Goal: Task Accomplishment & Management: Manage account settings

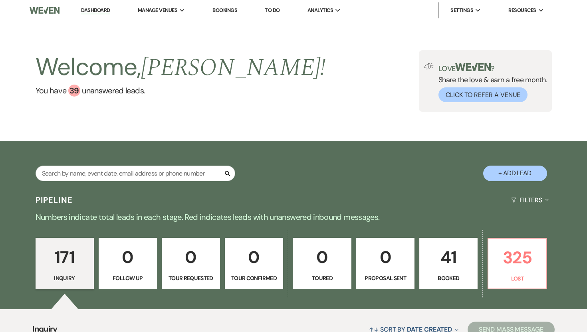
click at [450, 256] on p "41" at bounding box center [449, 257] width 48 height 27
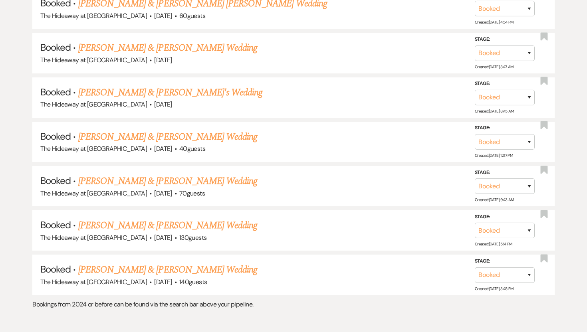
scroll to position [1174, 0]
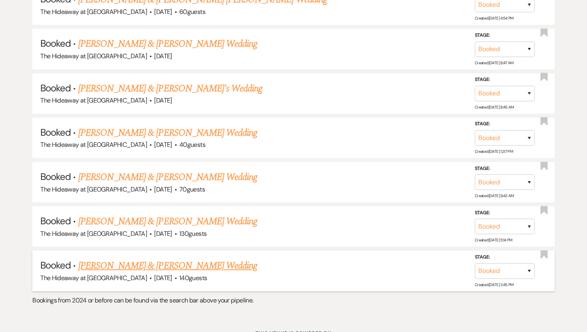
click at [214, 262] on link "[PERSON_NAME] & [PERSON_NAME] Wedding" at bounding box center [167, 266] width 179 height 14
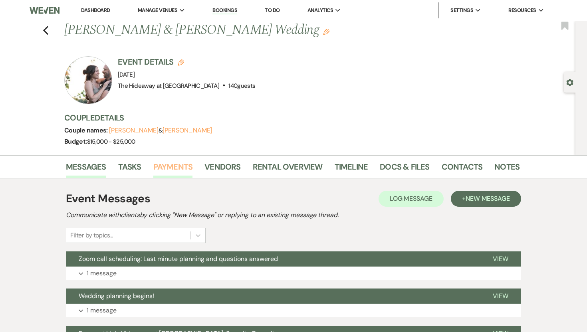
click at [183, 173] on link "Payments" at bounding box center [173, 170] width 40 height 18
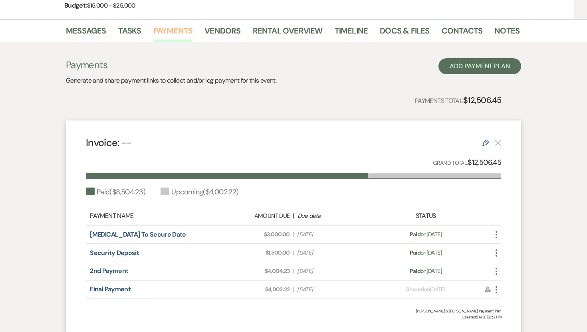
scroll to position [199, 0]
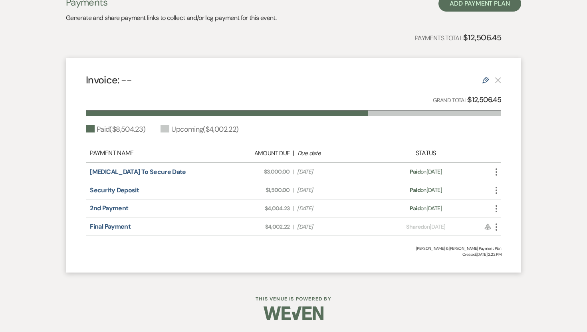
click at [496, 227] on use "button" at bounding box center [497, 227] width 2 height 7
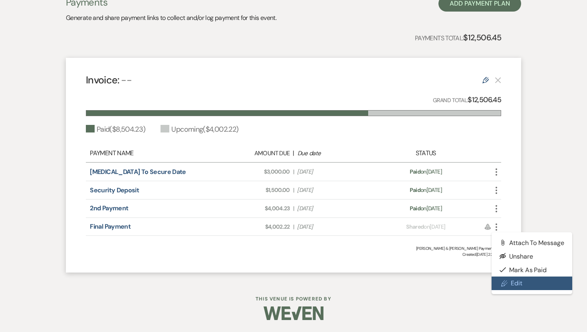
click at [521, 282] on link "Pencil Edit" at bounding box center [532, 284] width 81 height 14
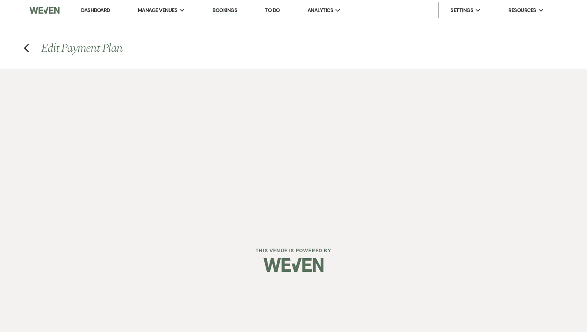
select select "1"
select select "true"
select select "2"
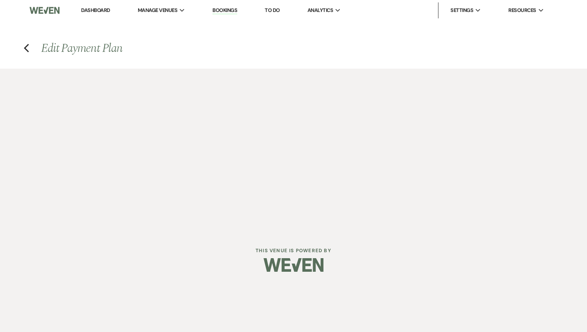
select select "flat"
select select "true"
select select "client"
select select "weeks"
select select "client"
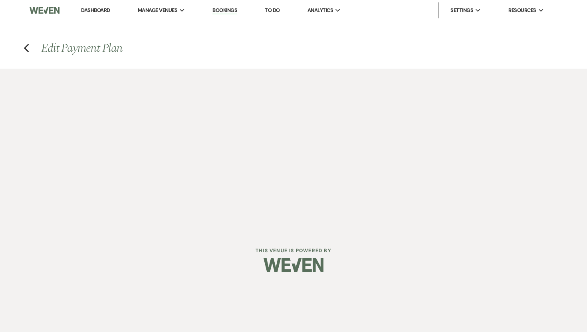
select select "days"
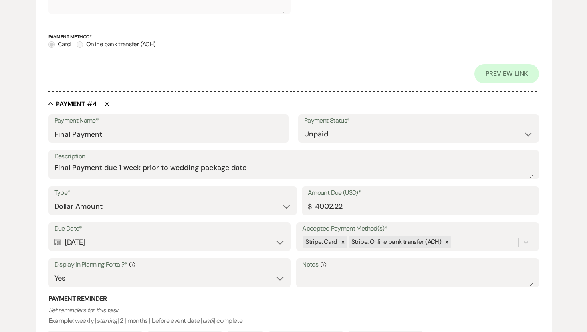
scroll to position [950, 0]
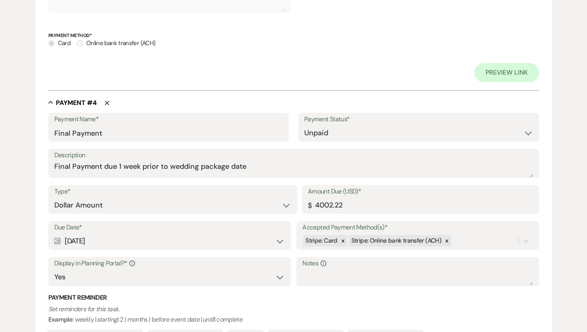
click at [279, 239] on div "Calendar [DATE] Expand" at bounding box center [169, 242] width 230 height 16
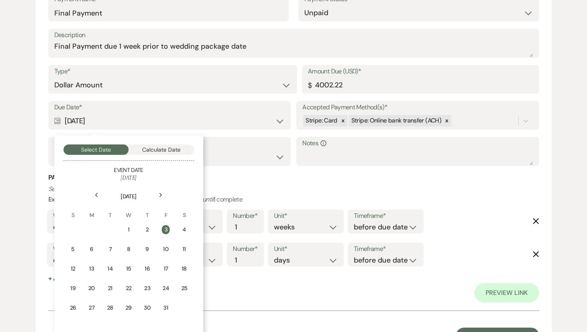
scroll to position [1071, 0]
click at [96, 193] on use at bounding box center [96, 195] width 3 height 4
click at [96, 193] on icon "Previous" at bounding box center [97, 195] width 4 height 5
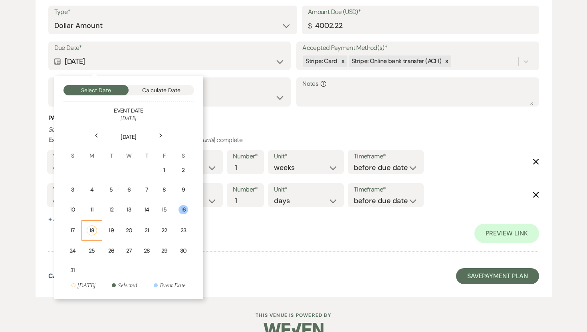
click at [91, 229] on div "18" at bounding box center [92, 231] width 10 height 10
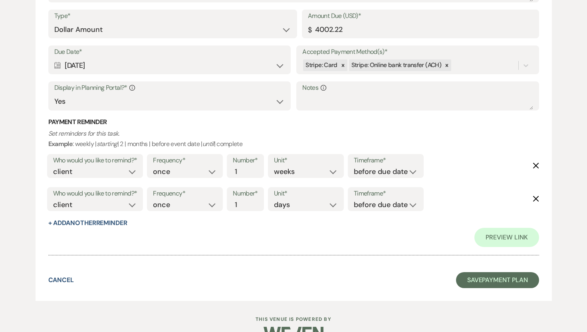
scroll to position [1127, 0]
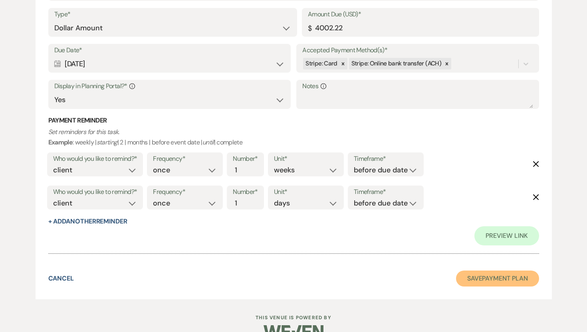
click at [497, 277] on button "Save Payment Plan" at bounding box center [497, 279] width 83 height 16
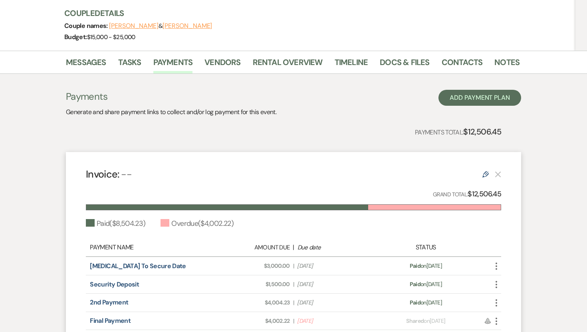
scroll to position [199, 0]
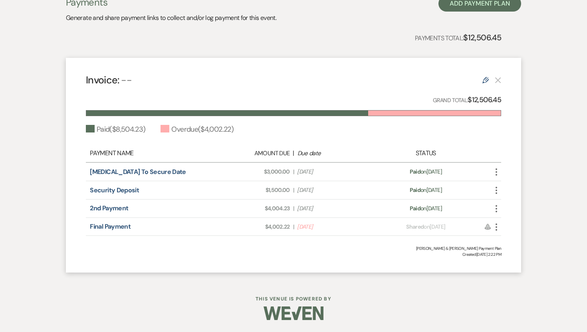
click at [498, 225] on icon "More" at bounding box center [497, 227] width 10 height 10
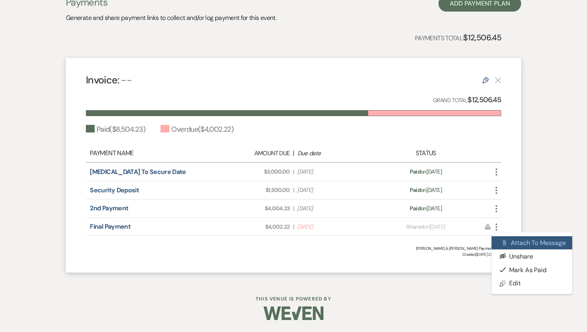
click at [525, 246] on button "Attach File Attach to Message" at bounding box center [532, 243] width 81 height 14
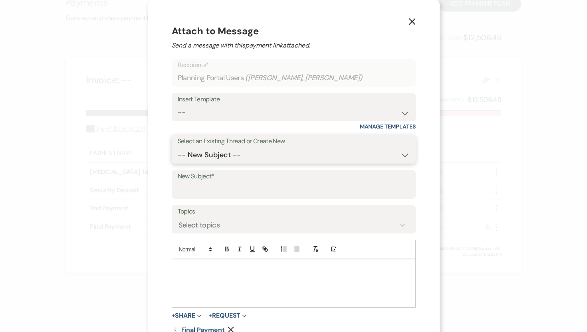
click at [303, 156] on select "-- New Subject -- Zoom call scheduling: Last minute planning and questions answ…" at bounding box center [294, 155] width 232 height 16
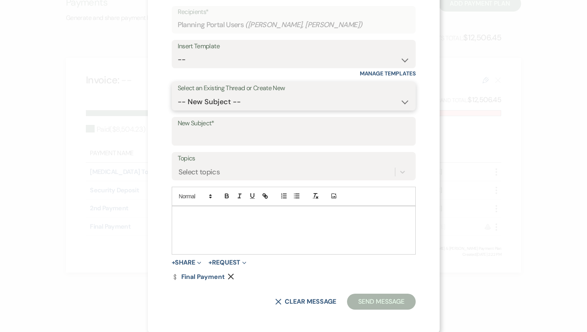
scroll to position [54, 0]
click at [215, 276] on link "Dollar Payment Final Payment" at bounding box center [198, 277] width 53 height 6
click at [319, 102] on select "-- New Subject -- Zoom call scheduling: Last minute planning and questions answ…" at bounding box center [294, 102] width 232 height 16
select select "292476"
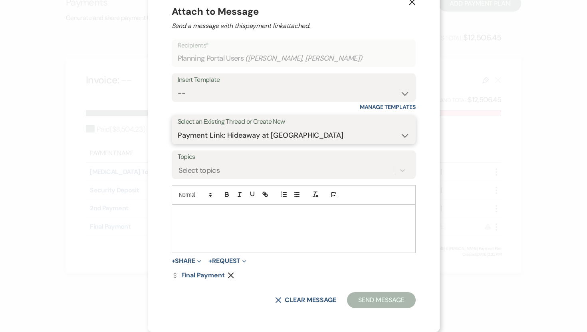
scroll to position [19, 0]
click at [228, 208] on div at bounding box center [293, 229] width 243 height 48
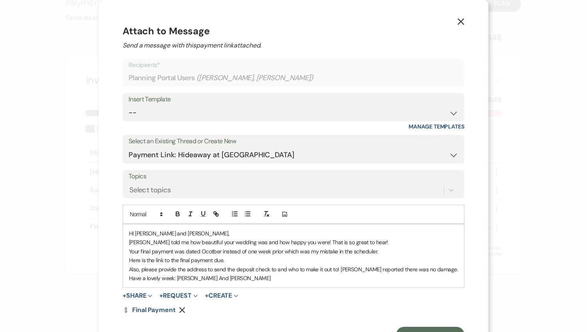
scroll to position [18, 0]
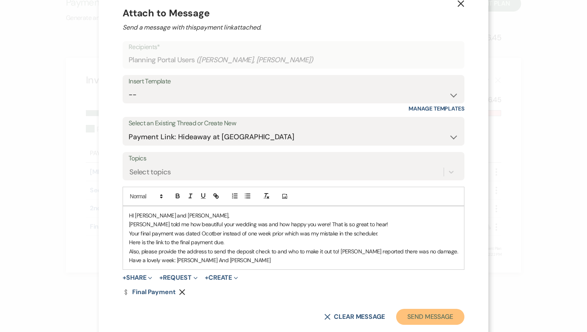
click at [422, 315] on button "Send Message" at bounding box center [430, 317] width 68 height 16
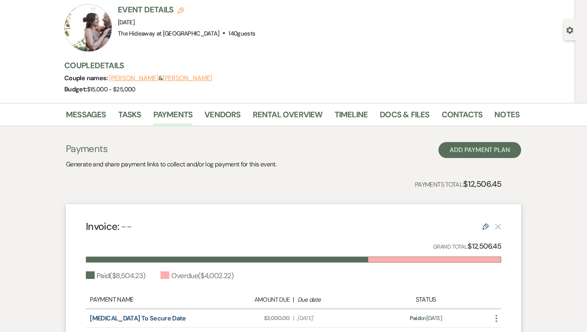
scroll to position [0, 0]
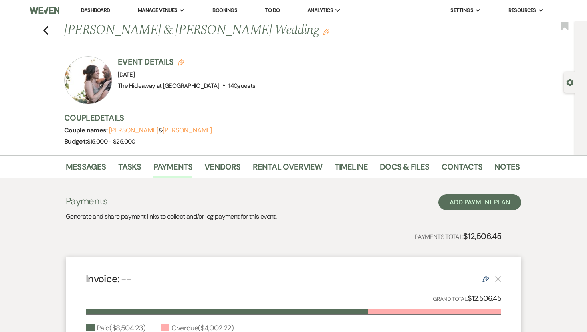
click at [95, 10] on link "Dashboard" at bounding box center [95, 10] width 29 height 7
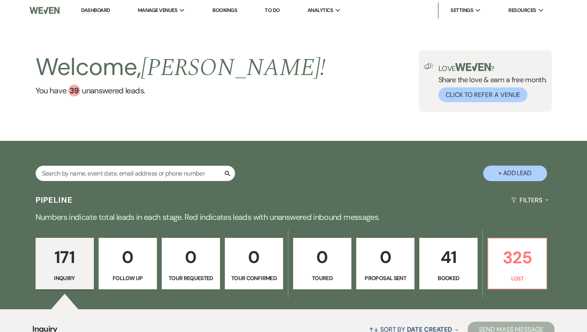
click at [450, 253] on p "41" at bounding box center [449, 257] width 48 height 27
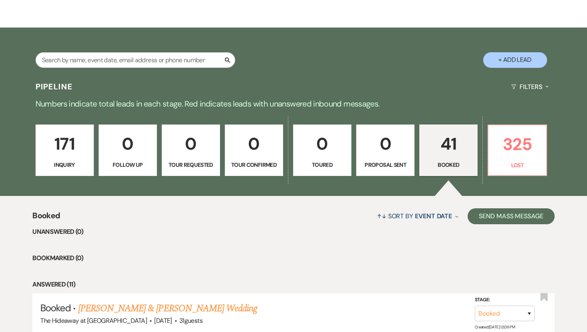
scroll to position [112, 0]
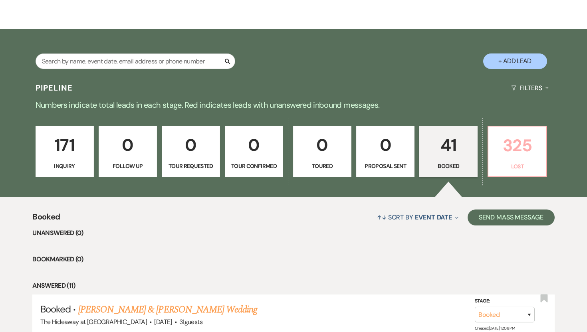
click at [520, 150] on p "325" at bounding box center [517, 145] width 48 height 27
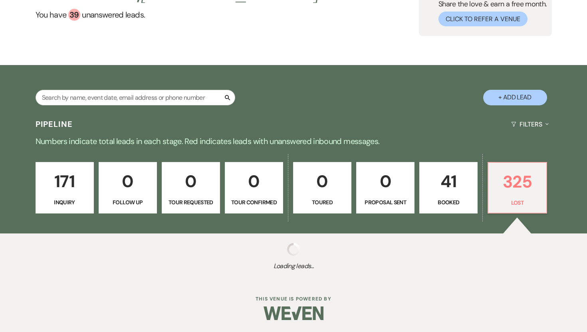
select select "8"
select select "10"
select select "8"
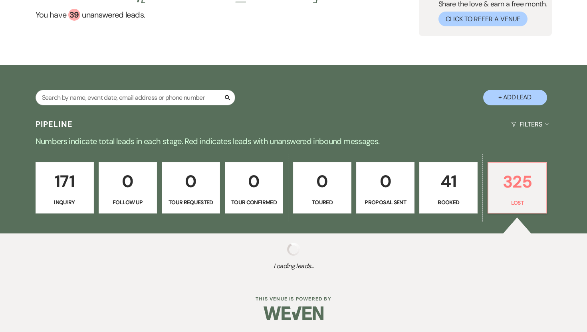
select select "5"
select select "8"
select select "5"
select select "8"
select select "9"
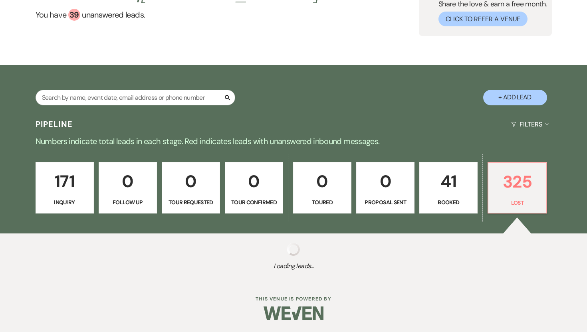
select select "8"
select select "5"
select select "8"
select select "5"
select select "8"
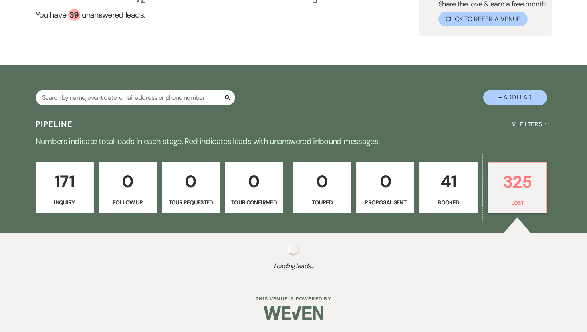
select select "5"
select select "8"
select select "11"
select select "8"
select select "7"
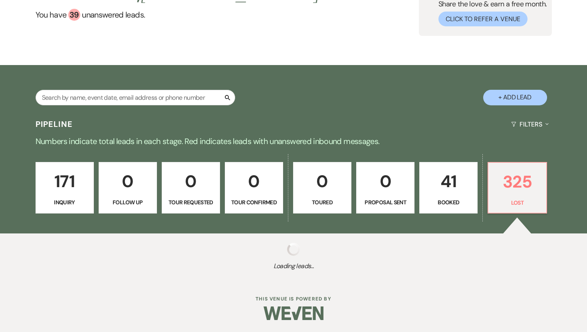
select select "8"
select select "7"
select select "8"
select select "5"
select select "8"
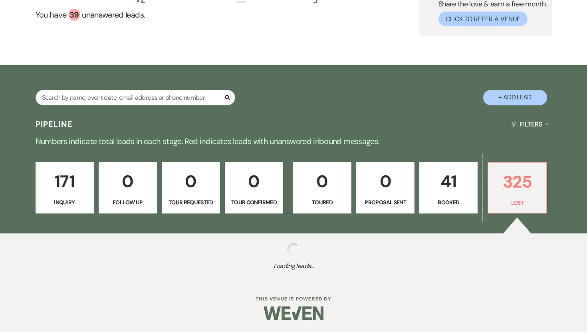
select select "6"
select select "8"
select select "5"
select select "8"
select select "9"
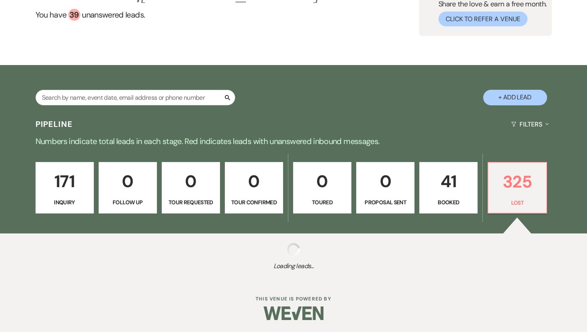
select select "8"
select select "9"
select select "8"
select select "6"
select select "8"
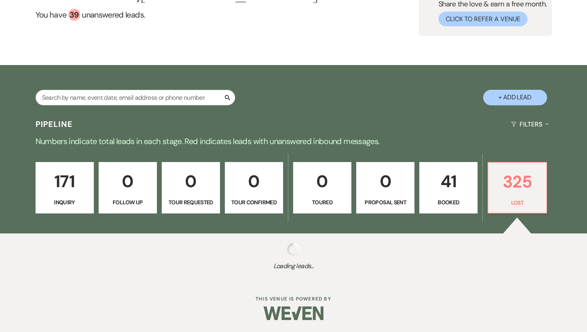
select select "8"
select select "5"
select select "8"
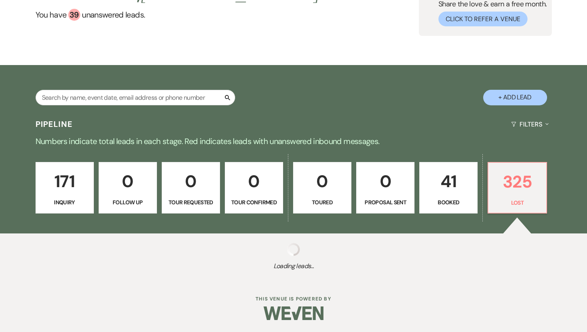
select select "8"
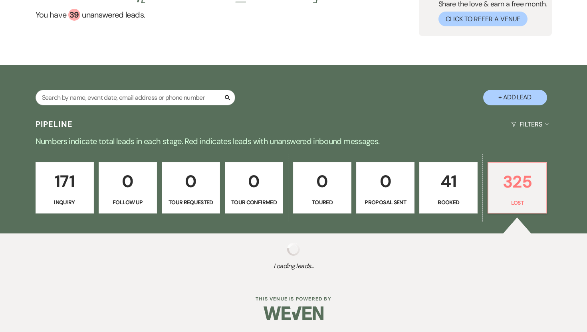
select select "8"
select select "5"
select select "8"
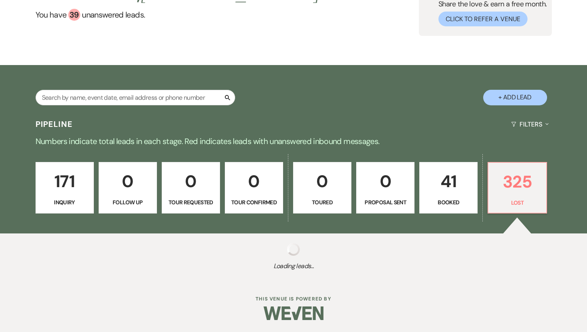
select select "8"
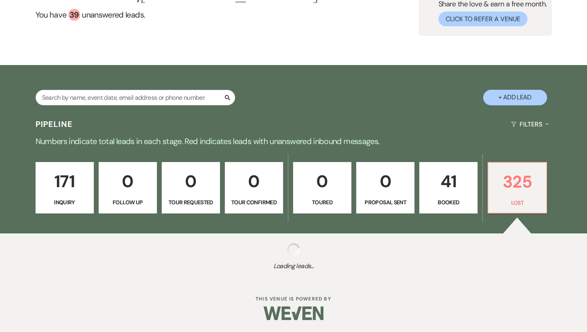
select select "8"
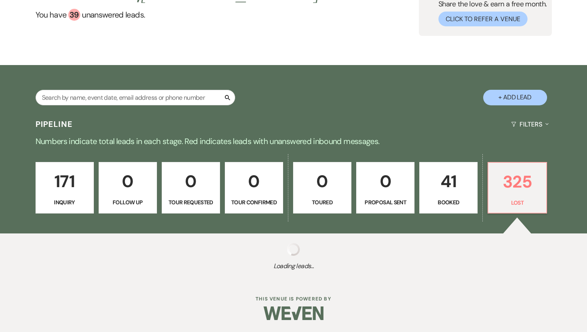
select select "8"
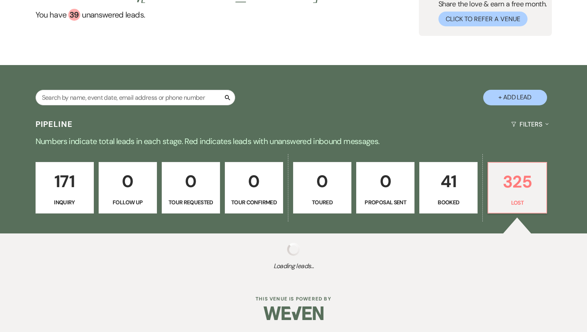
select select "8"
select select "5"
select select "8"
select select "5"
select select "8"
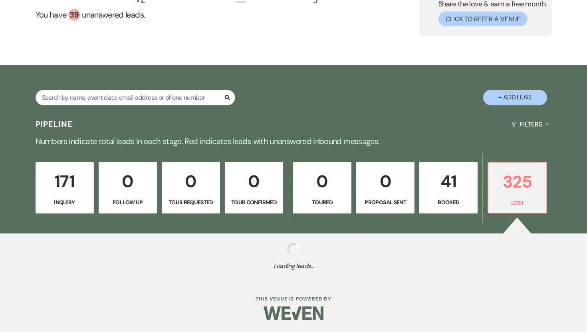
select select "5"
select select "8"
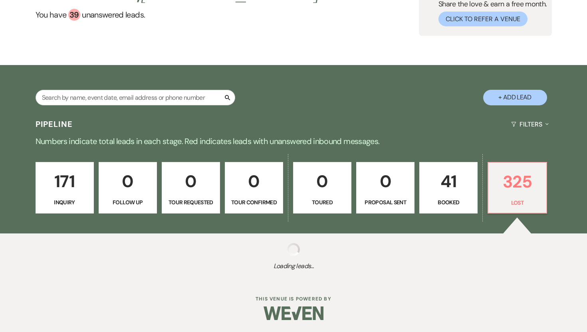
select select "8"
select select "11"
select select "8"
select select "5"
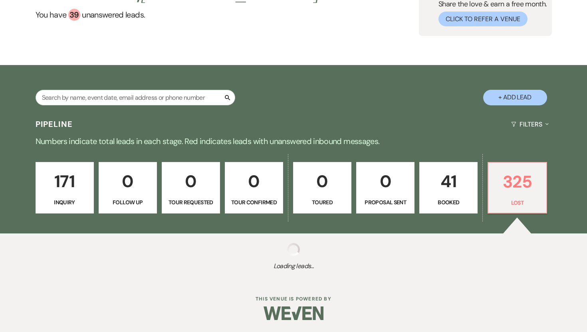
select select "8"
select select "7"
select select "8"
select select "5"
select select "8"
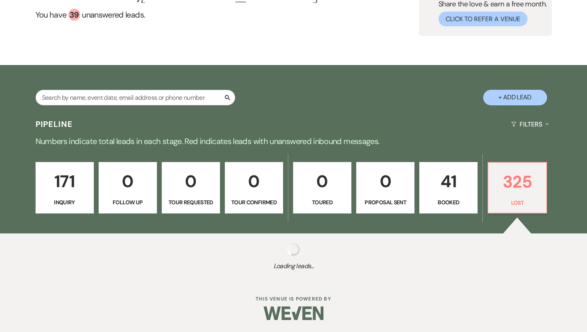
select select "11"
select select "8"
select select "11"
select select "8"
select select "6"
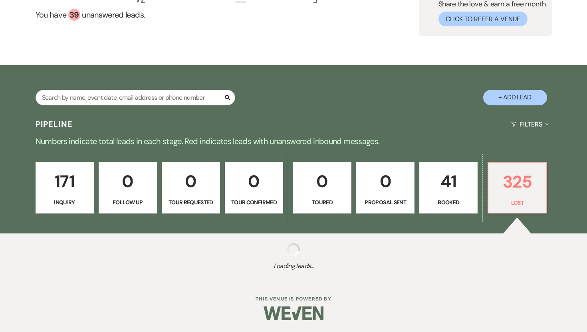
select select "8"
select select "5"
select select "8"
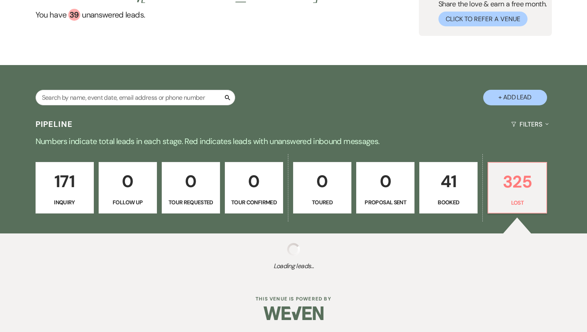
select select "6"
select select "8"
select select "5"
select select "8"
select select "11"
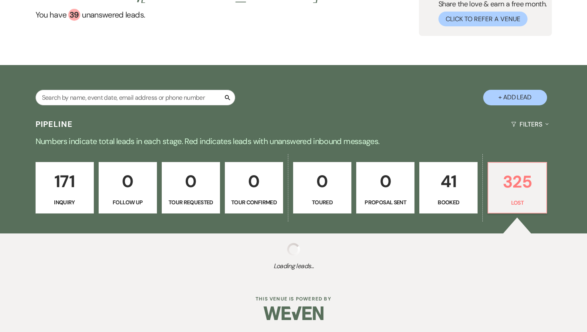
select select "8"
select select "5"
select select "8"
select select "5"
select select "8"
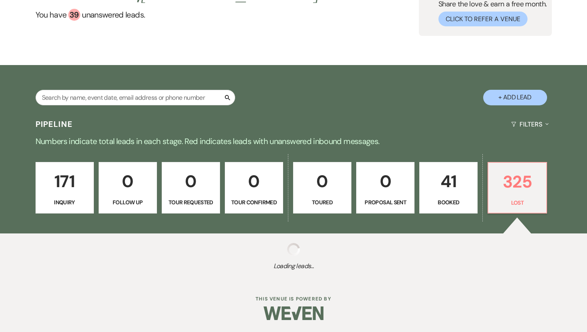
select select "5"
select select "8"
select select "7"
select select "8"
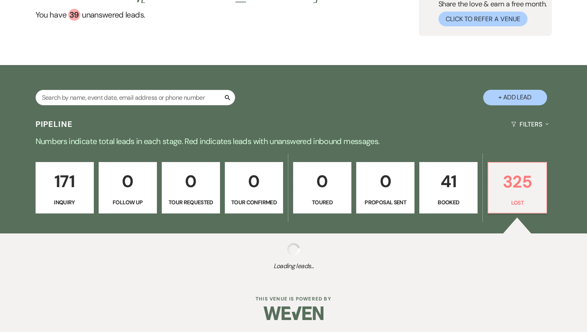
select select "8"
select select "5"
select select "8"
select select "5"
select select "8"
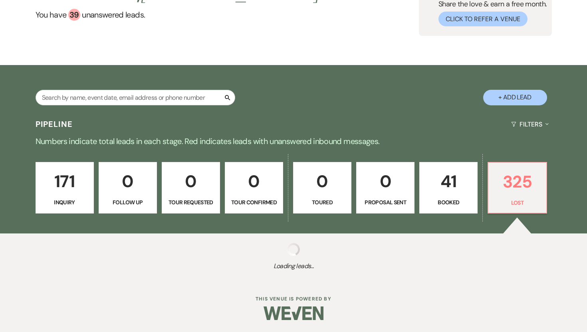
select select "8"
select select "10"
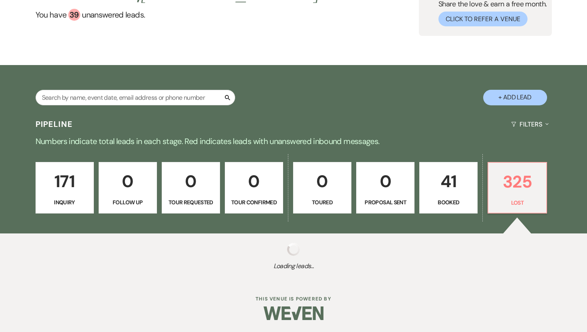
select select "8"
select select "5"
select select "8"
select select "5"
select select "8"
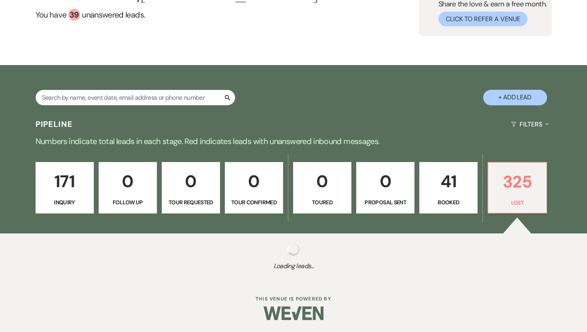
select select "8"
select select "6"
select select "8"
select select "5"
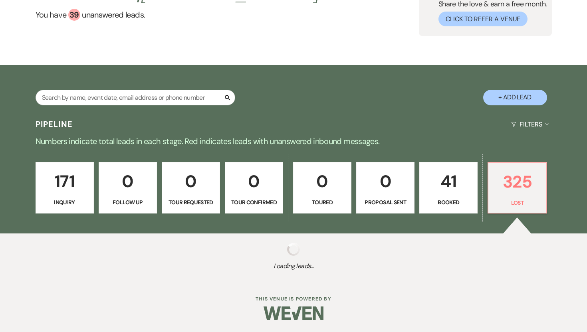
select select "8"
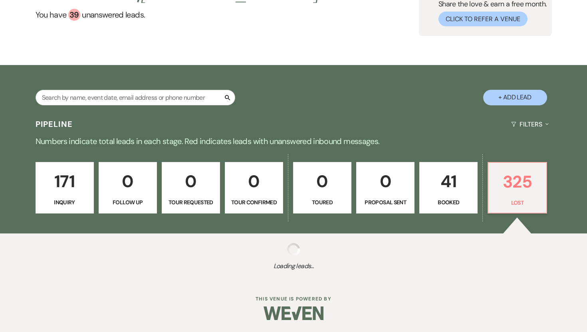
select select "5"
select select "8"
select select "5"
select select "8"
select select "5"
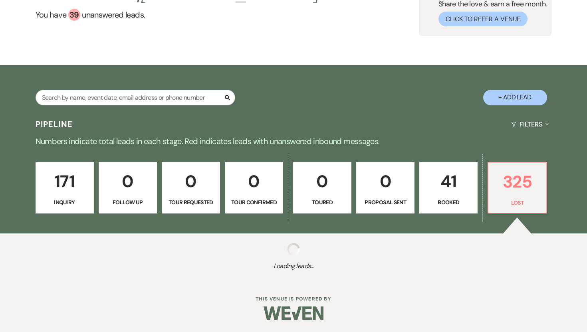
select select "8"
select select "5"
select select "8"
select select "5"
select select "8"
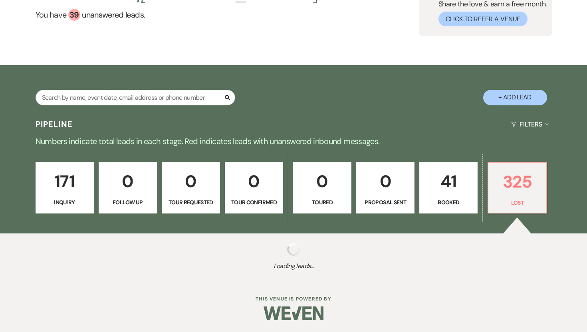
select select "5"
select select "8"
select select "10"
select select "8"
select select "10"
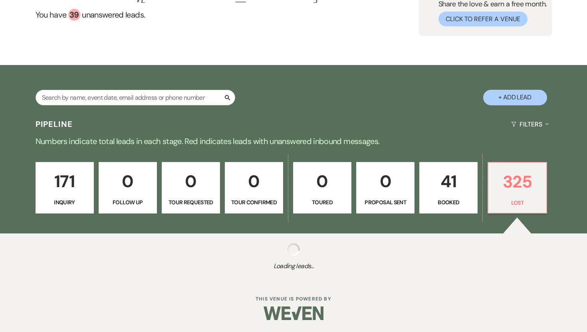
select select "8"
select select "5"
select select "8"
select select "5"
select select "8"
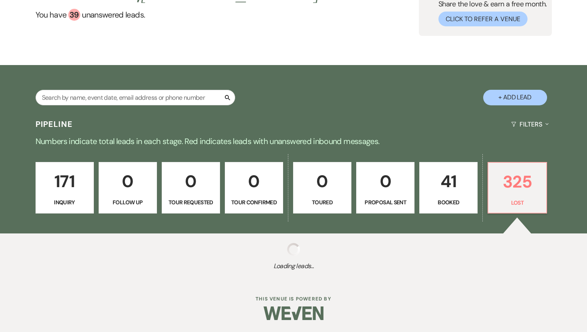
select select "5"
select select "8"
select select "5"
select select "8"
select select "5"
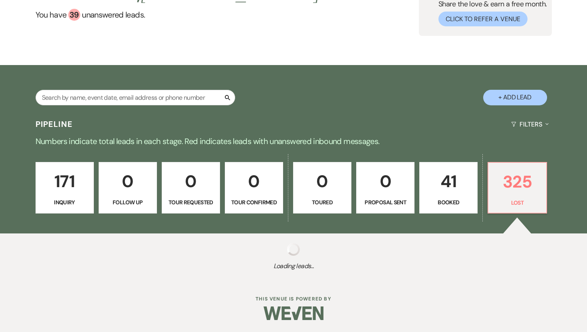
select select "8"
select select "11"
select select "8"
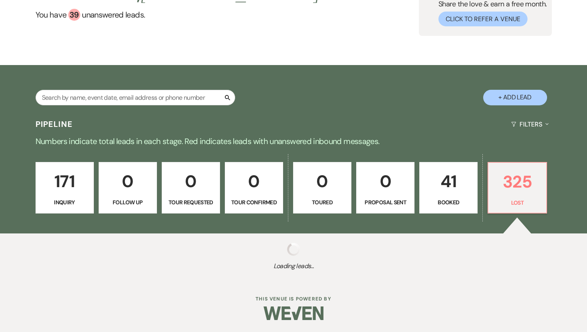
select select "5"
select select "8"
select select "5"
select select "8"
select select "5"
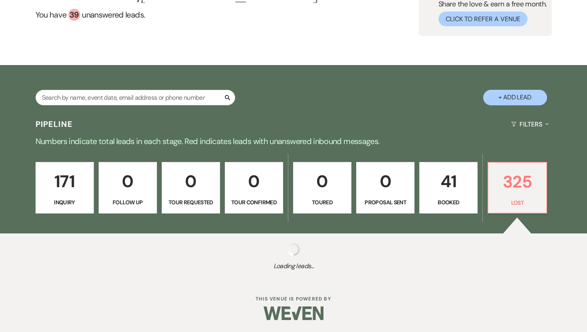
select select "8"
select select "11"
select select "8"
select select "11"
select select "8"
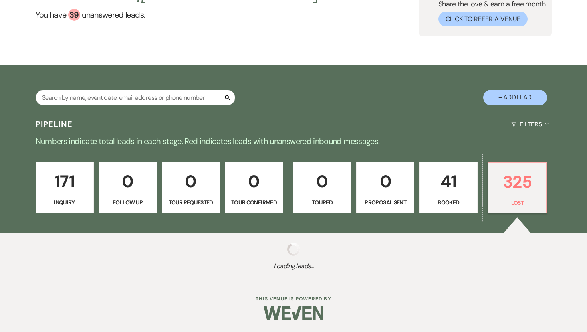
select select "5"
select select "8"
select select "5"
select select "8"
select select "5"
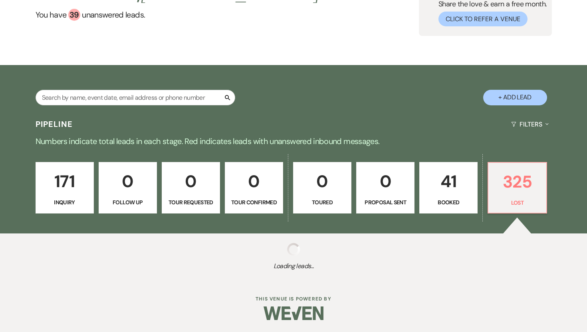
select select "8"
select select "5"
select select "8"
select select "11"
select select "8"
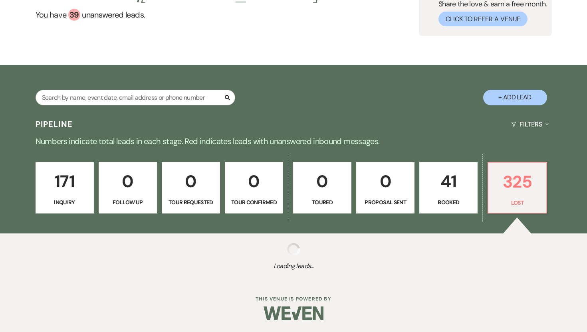
select select "7"
select select "8"
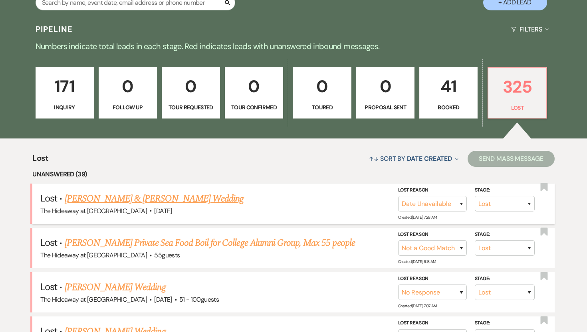
scroll to position [0, 0]
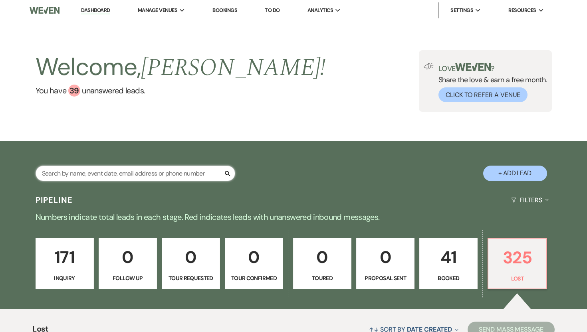
click at [170, 174] on input "text" at bounding box center [136, 174] width 200 height 16
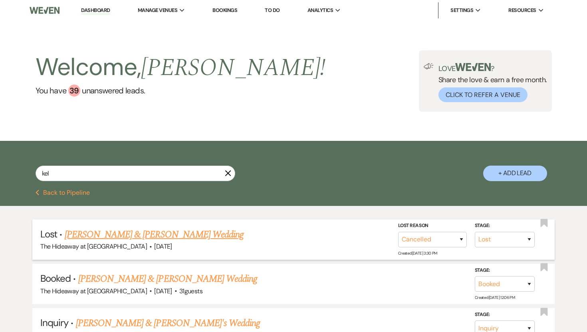
click at [187, 237] on link "[PERSON_NAME] & [PERSON_NAME] Wedding" at bounding box center [154, 235] width 179 height 14
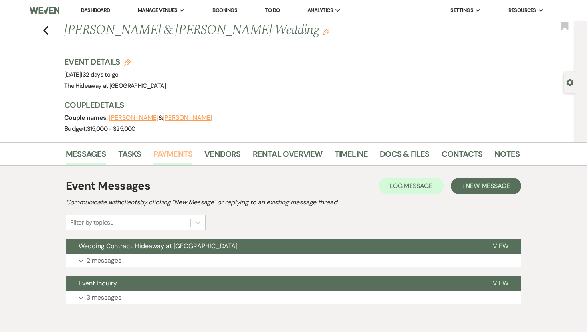
click at [172, 156] on link "Payments" at bounding box center [173, 157] width 40 height 18
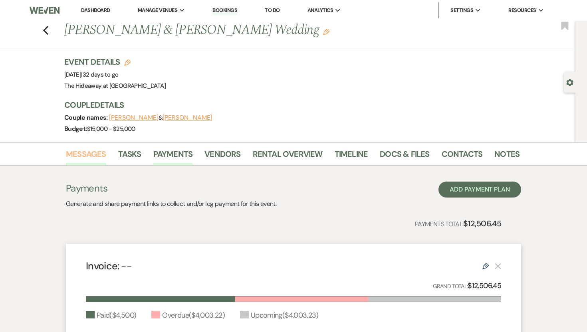
click at [87, 154] on link "Messages" at bounding box center [86, 157] width 40 height 18
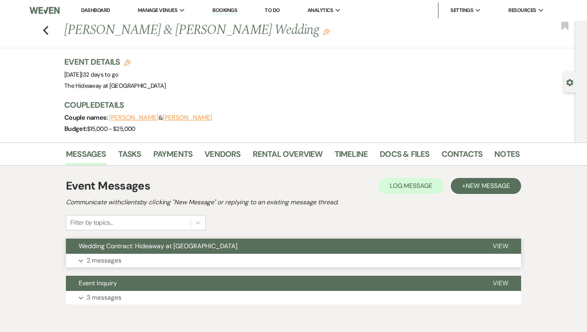
click at [105, 258] on p "2 messages" at bounding box center [104, 261] width 35 height 10
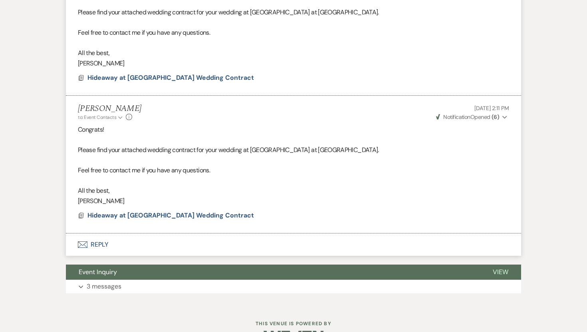
scroll to position [320, 0]
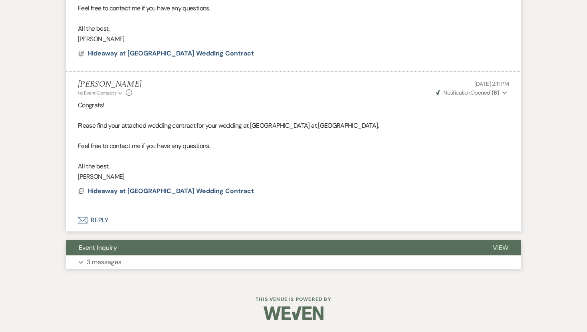
click at [104, 263] on p "3 messages" at bounding box center [104, 262] width 35 height 10
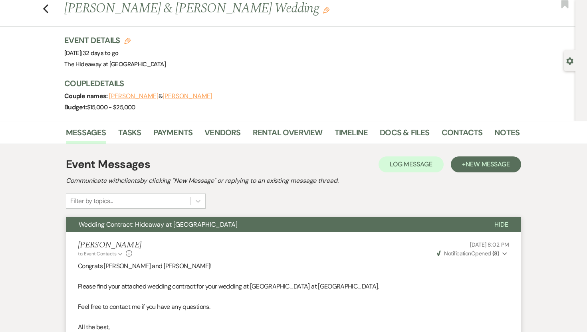
scroll to position [0, 0]
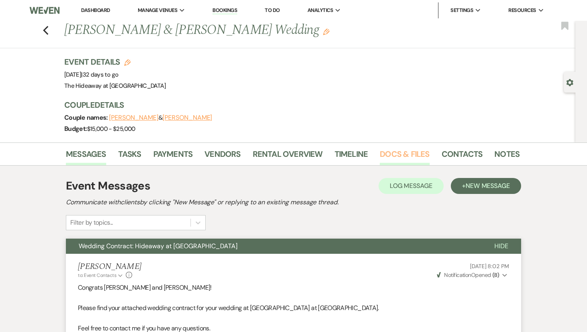
click at [396, 154] on link "Docs & Files" at bounding box center [405, 157] width 50 height 18
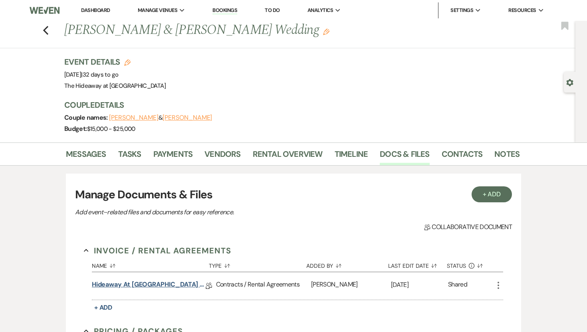
click at [184, 287] on link "Hideaway at [GEOGRAPHIC_DATA] Wedding Contract_Final" at bounding box center [149, 286] width 114 height 12
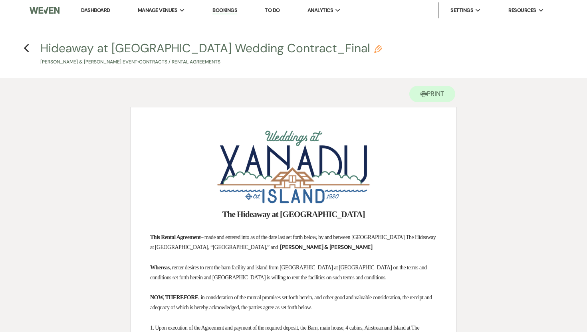
click at [95, 8] on link "Dashboard" at bounding box center [95, 10] width 29 height 7
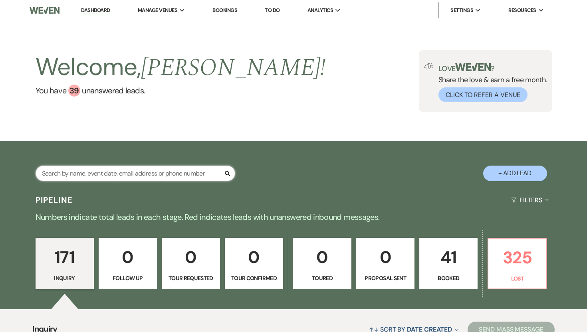
click at [132, 174] on input "text" at bounding box center [136, 174] width 200 height 16
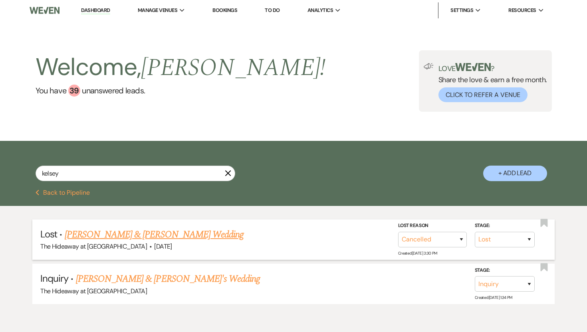
click at [182, 237] on link "[PERSON_NAME] & [PERSON_NAME] Wedding" at bounding box center [154, 235] width 179 height 14
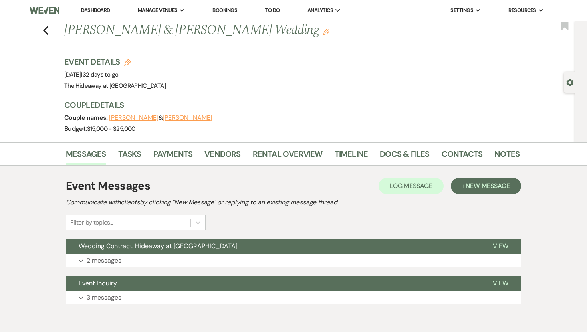
click at [185, 121] on button "[PERSON_NAME]" at bounding box center [188, 118] width 50 height 6
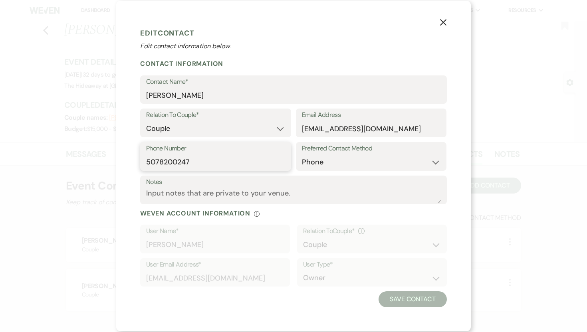
drag, startPoint x: 197, startPoint y: 164, endPoint x: 127, endPoint y: 163, distance: 69.5
click at [127, 163] on div "X Edit Contact Edit contact information below. Contact Information Contact Name…" at bounding box center [293, 166] width 355 height 331
click at [77, 199] on div "X Edit Contact Edit contact information below. Contact Information Contact Name…" at bounding box center [293, 166] width 587 height 332
click at [30, 294] on div "X Edit Contact Edit contact information below. Contact Information Contact Name…" at bounding box center [293, 166] width 587 height 332
click at [444, 23] on use "button" at bounding box center [443, 22] width 6 height 6
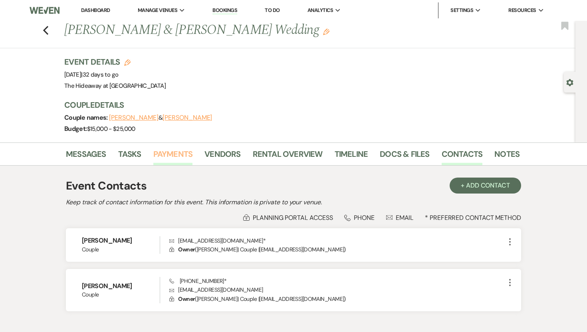
click at [169, 152] on link "Payments" at bounding box center [173, 157] width 40 height 18
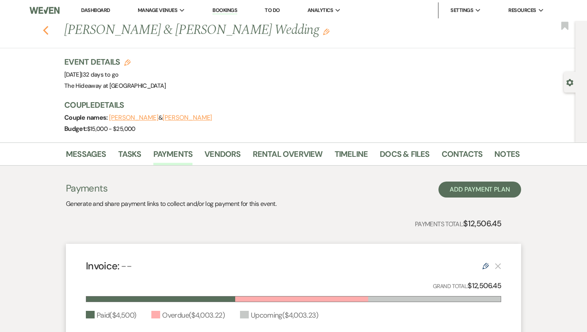
click at [46, 29] on use "button" at bounding box center [45, 30] width 5 height 9
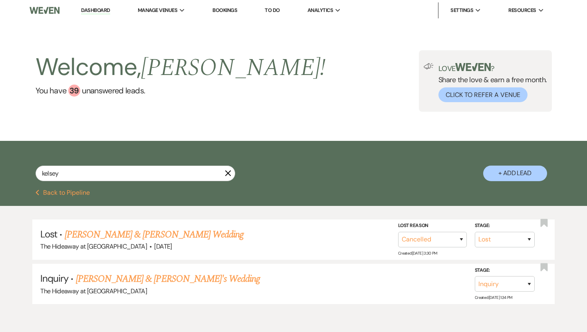
click at [95, 12] on link "Dashboard" at bounding box center [95, 11] width 29 height 8
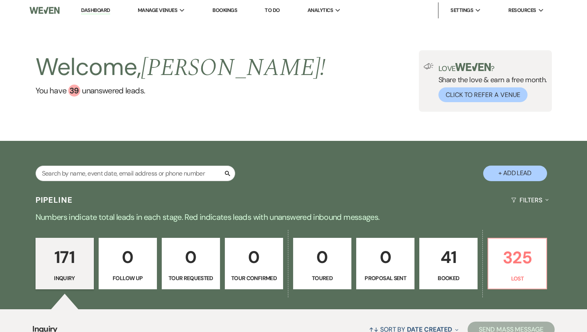
click at [452, 262] on p "41" at bounding box center [449, 257] width 48 height 27
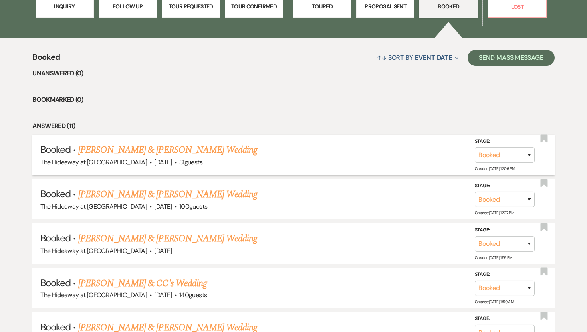
scroll to position [274, 0]
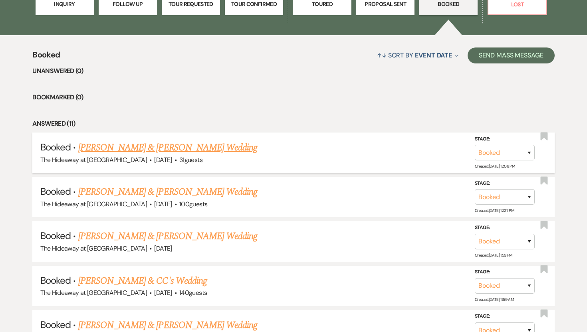
click at [217, 147] on link "[PERSON_NAME] & [PERSON_NAME] Wedding" at bounding box center [167, 148] width 179 height 14
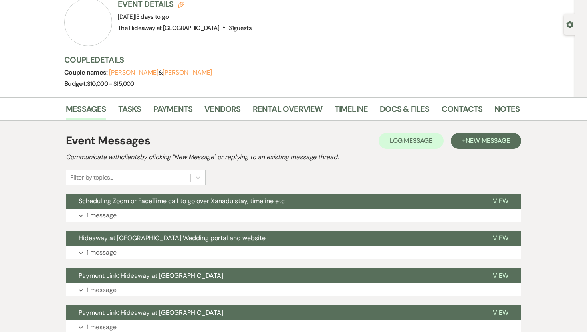
scroll to position [59, 0]
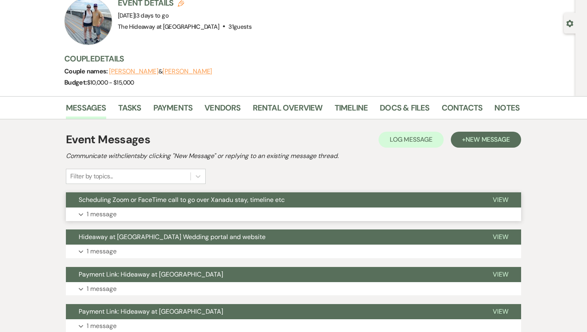
click at [100, 215] on p "1 message" at bounding box center [102, 214] width 30 height 10
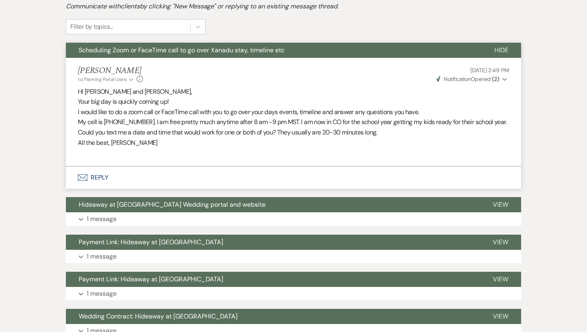
scroll to position [215, 0]
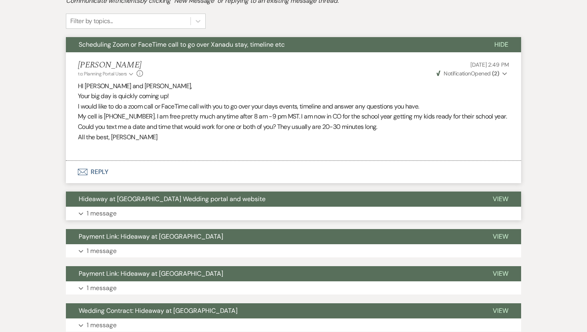
click at [103, 216] on p "1 message" at bounding box center [102, 214] width 30 height 10
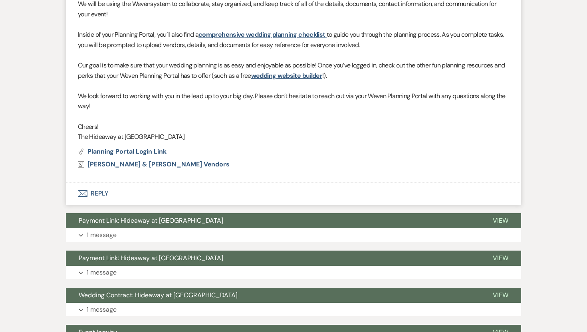
scroll to position [535, 0]
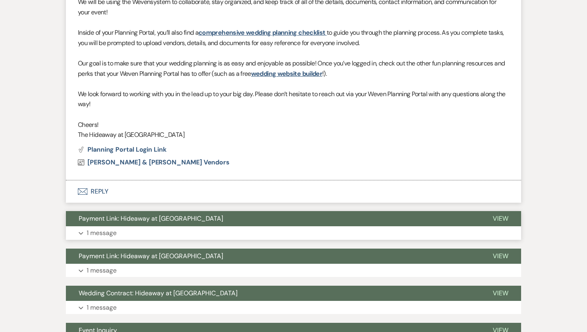
click at [107, 231] on p "1 message" at bounding box center [102, 233] width 30 height 10
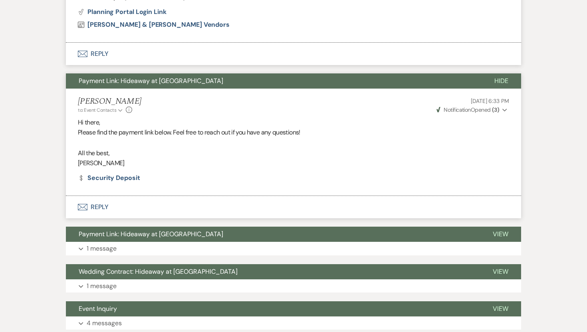
scroll to position [674, 0]
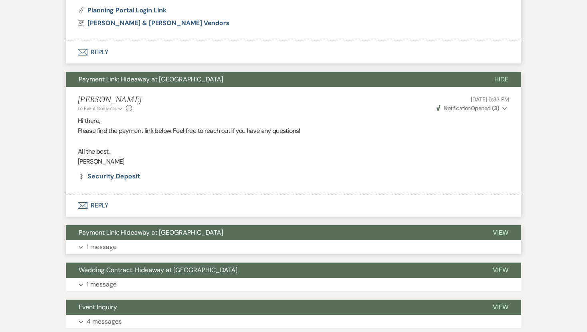
click at [105, 248] on p "1 message" at bounding box center [102, 247] width 30 height 10
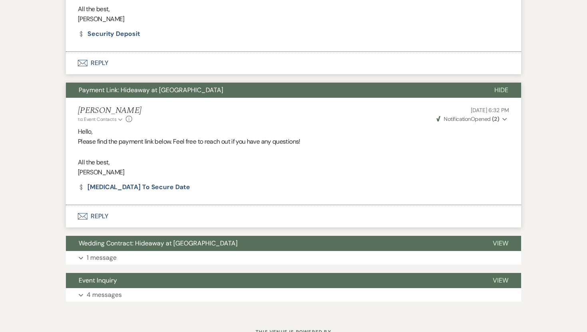
scroll to position [818, 0]
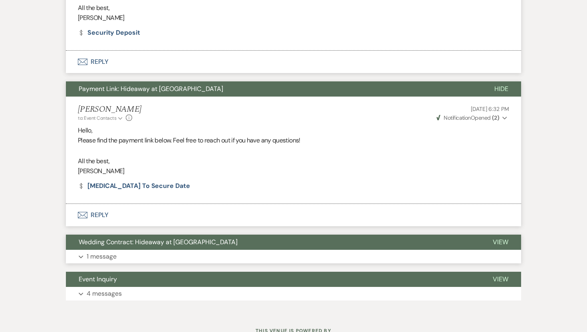
click at [103, 256] on p "1 message" at bounding box center [102, 257] width 30 height 10
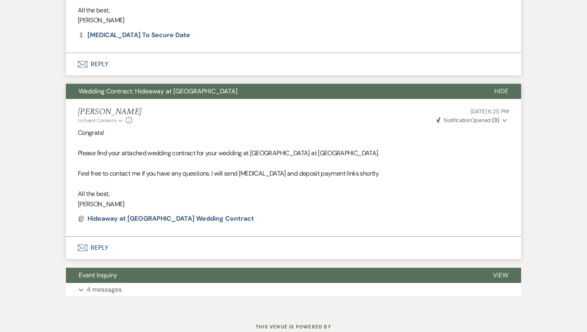
scroll to position [976, 0]
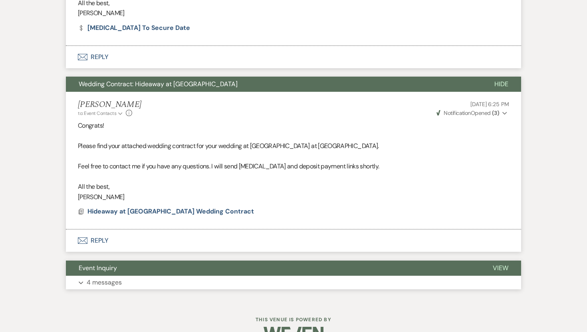
click at [102, 282] on p "4 messages" at bounding box center [104, 283] width 35 height 10
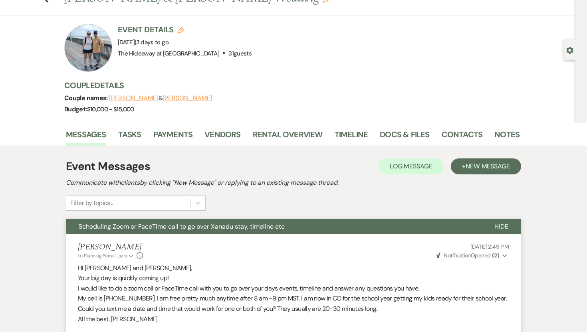
scroll to position [0, 0]
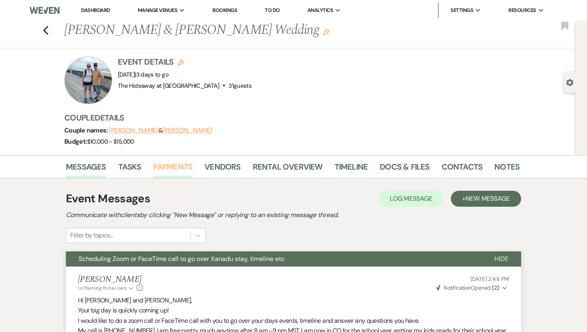
click at [174, 167] on link "Payments" at bounding box center [173, 170] width 40 height 18
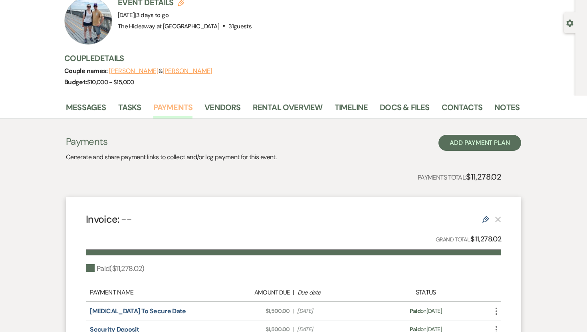
scroll to position [53, 0]
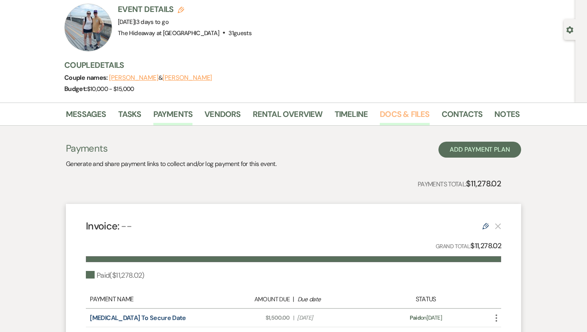
click at [392, 113] on link "Docs & Files" at bounding box center [405, 117] width 50 height 18
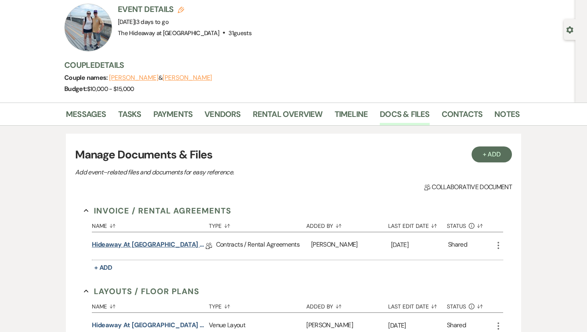
click at [185, 245] on link "Hideaway at [GEOGRAPHIC_DATA] Wedding Contract" at bounding box center [149, 246] width 114 height 12
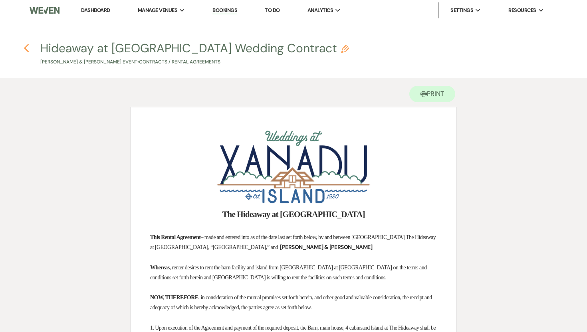
click at [26, 47] on use "button" at bounding box center [26, 48] width 5 height 9
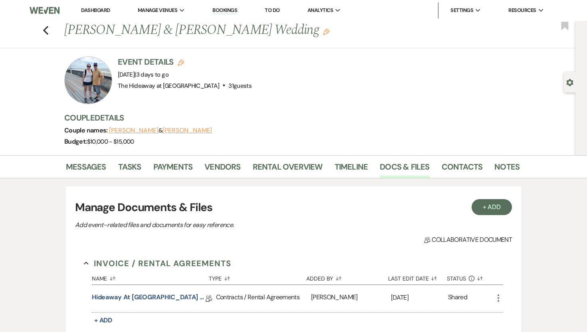
scroll to position [53, 0]
